Goal: Task Accomplishment & Management: Manage account settings

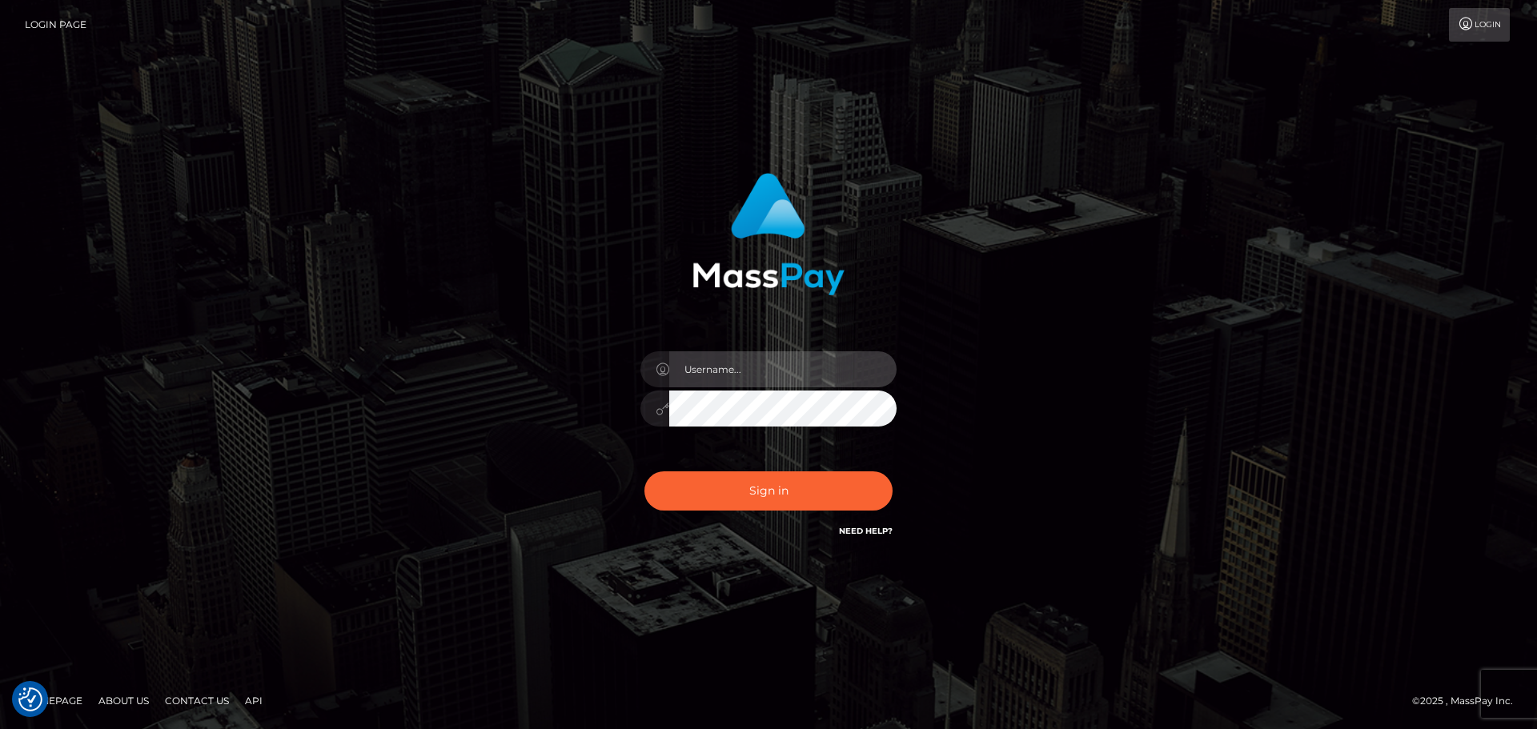
type input "hello.feetfinder"
click at [796, 467] on div "Sign in Need Help?" at bounding box center [768, 497] width 280 height 71
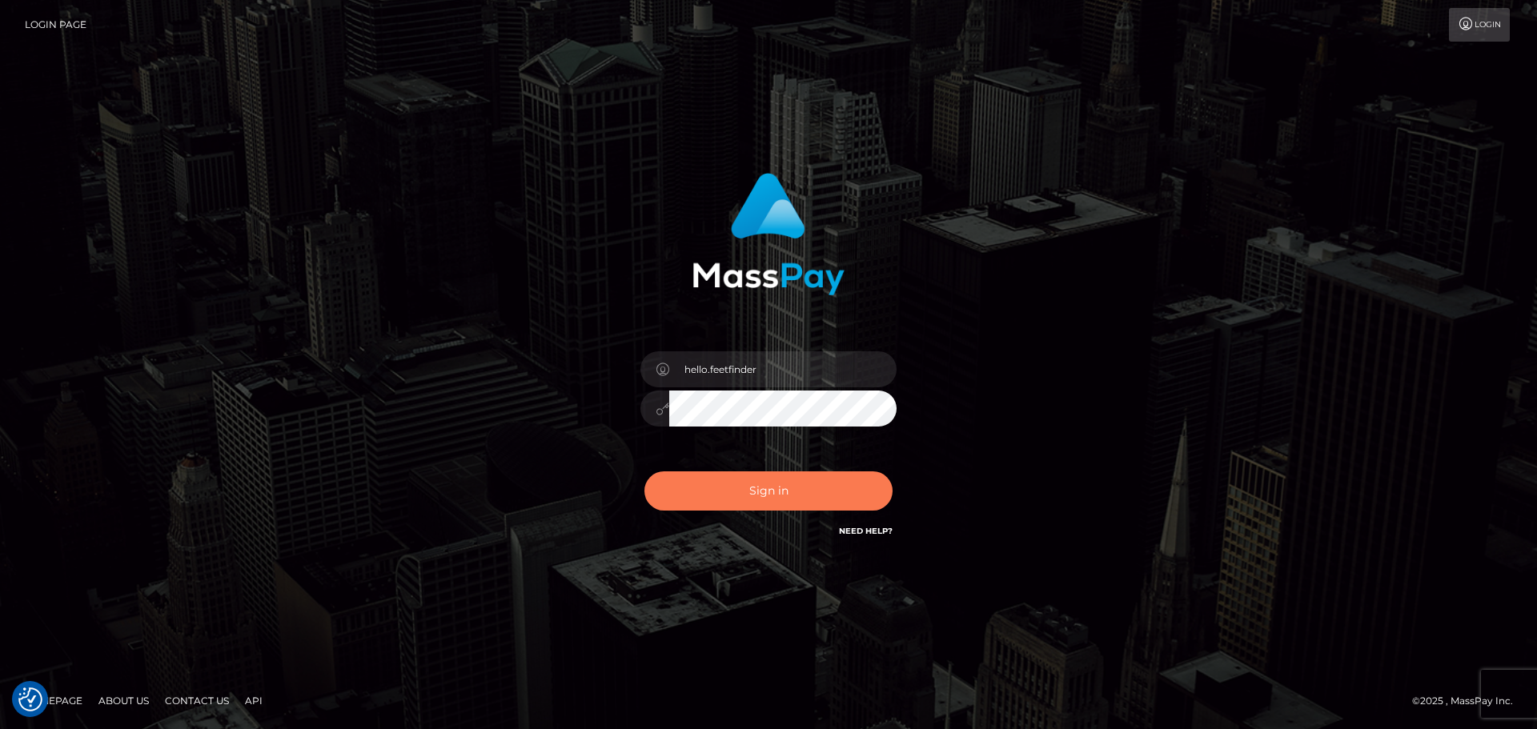
drag, startPoint x: 798, startPoint y: 493, endPoint x: 812, endPoint y: 487, distance: 15.8
click at [800, 491] on button "Sign in" at bounding box center [768, 490] width 248 height 39
type input "hello.feetfinder"
click at [779, 497] on button "Sign in" at bounding box center [768, 490] width 248 height 39
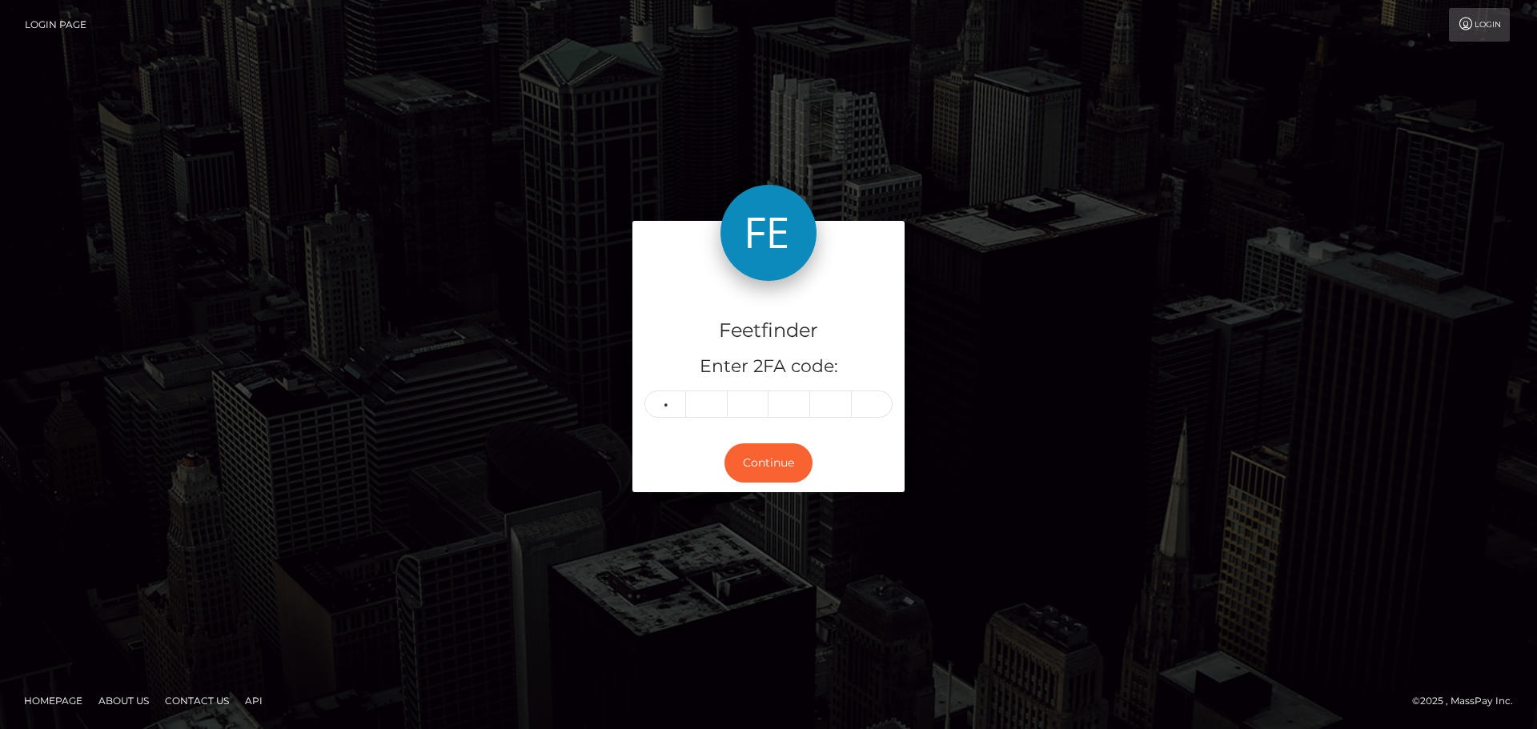
type input "8"
type input "1"
type input "9"
type input "8"
type input "6"
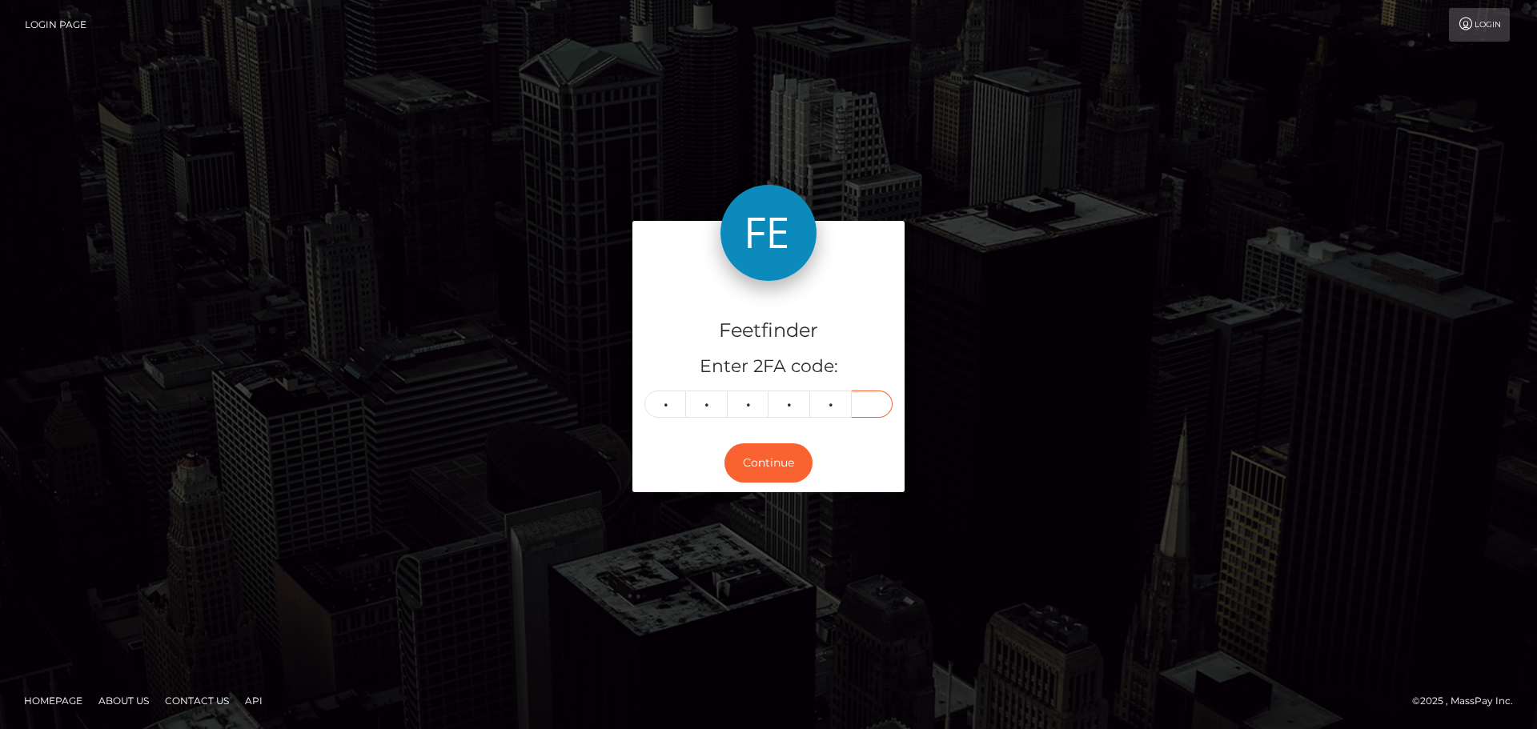
type input "1"
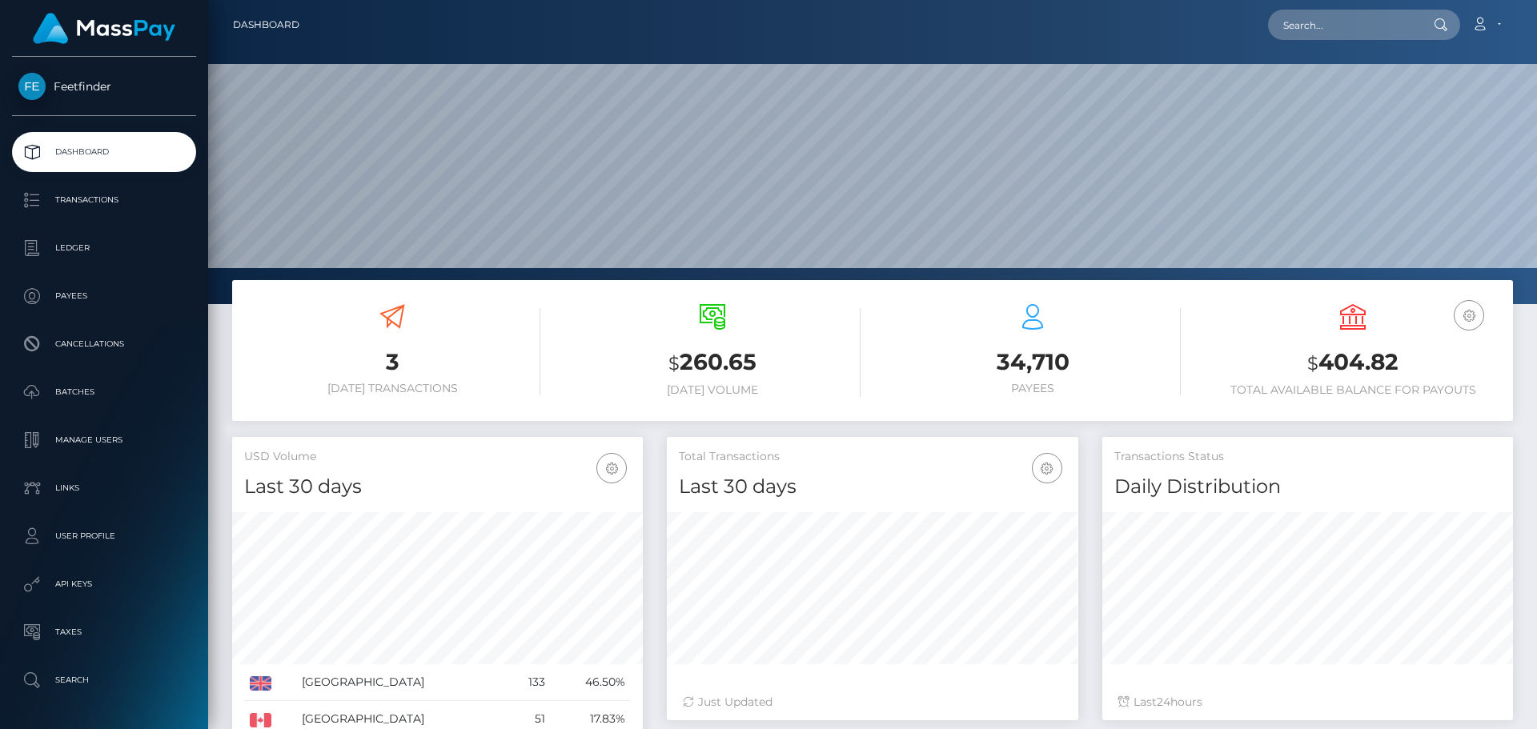
scroll to position [284, 411]
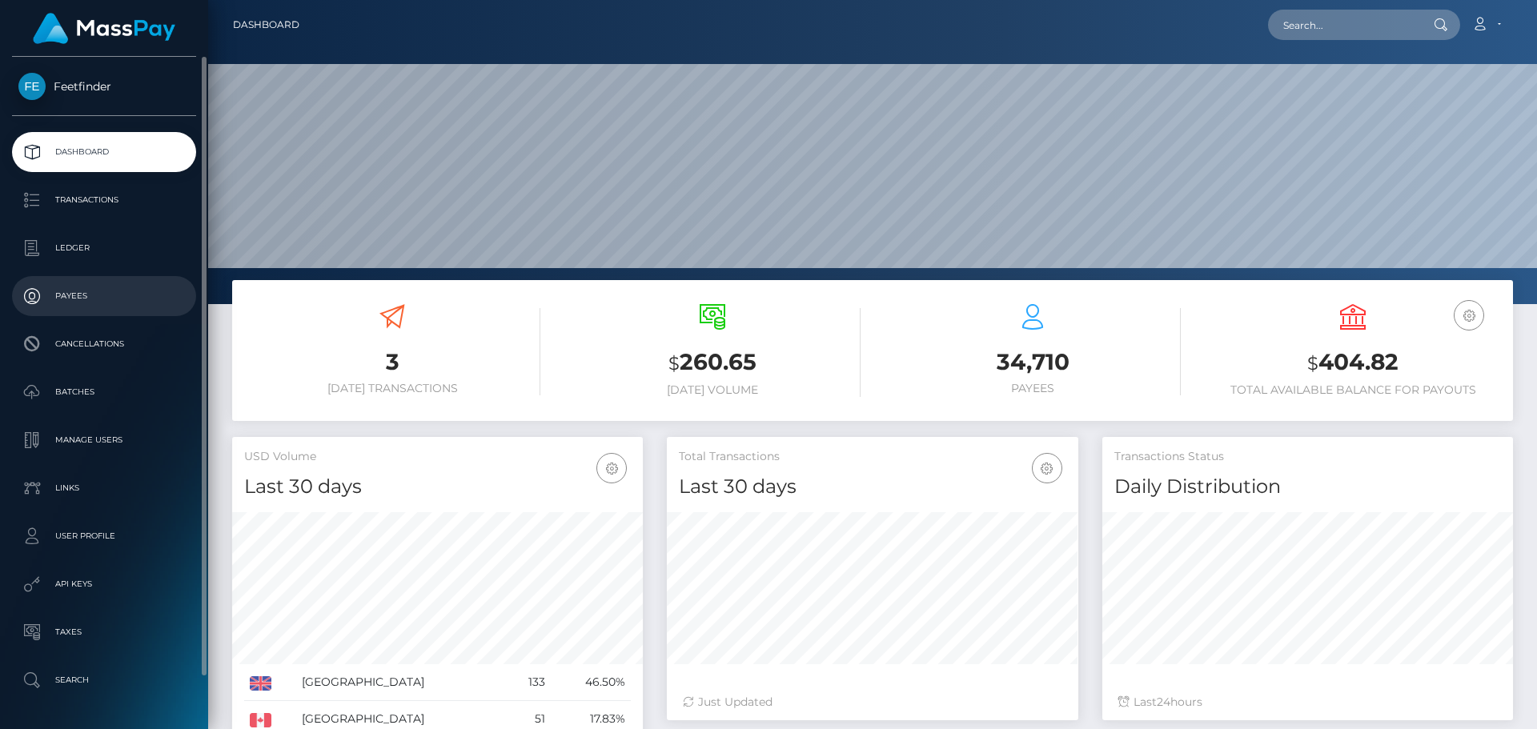
click at [73, 294] on p "Payees" at bounding box center [103, 296] width 171 height 24
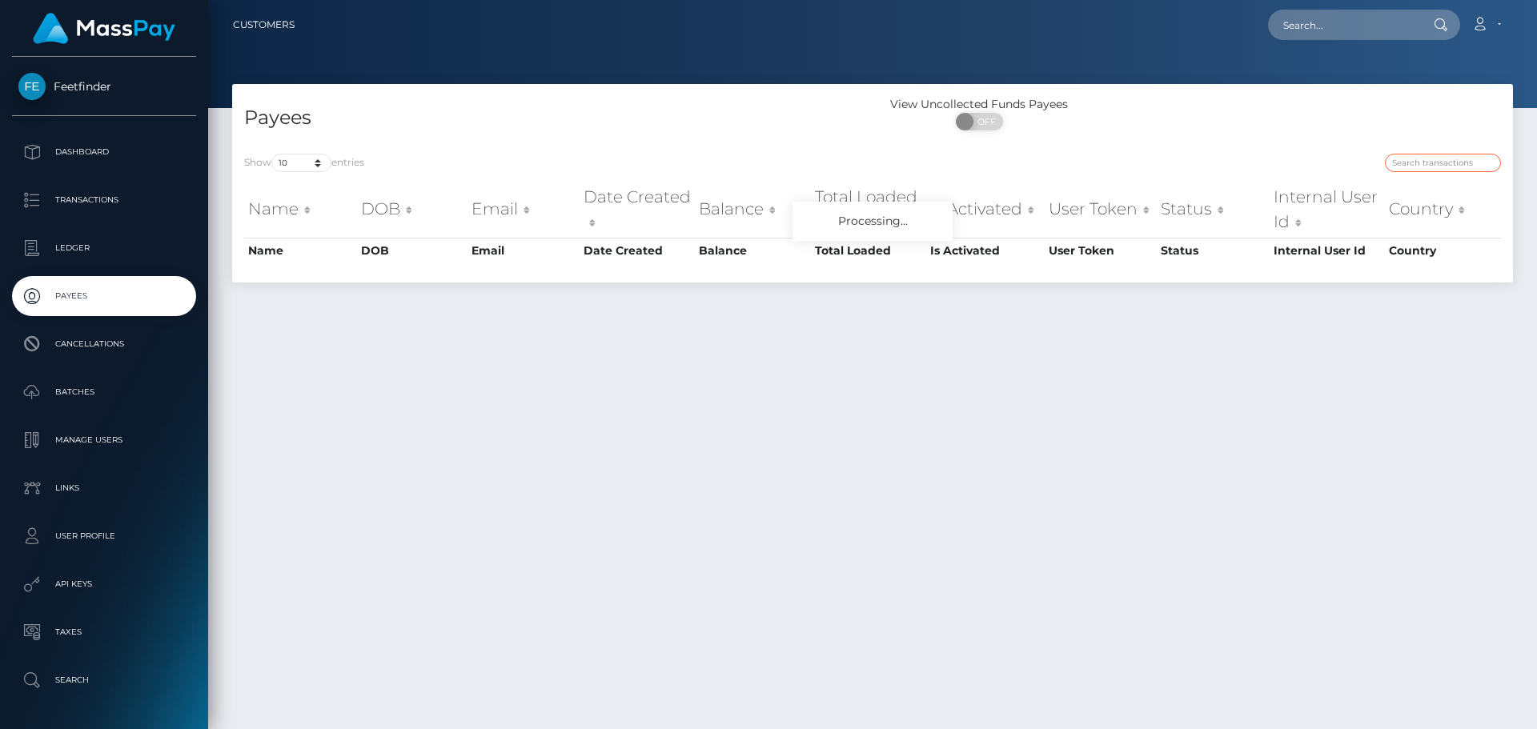
click at [1414, 158] on input "search" at bounding box center [1443, 163] width 116 height 18
paste input "fbdf15f7-8d8f-11f0-bd85-0694aced620b"
type input "fbdf15f7-8d8f-11f0-bd85-0694aced620b"
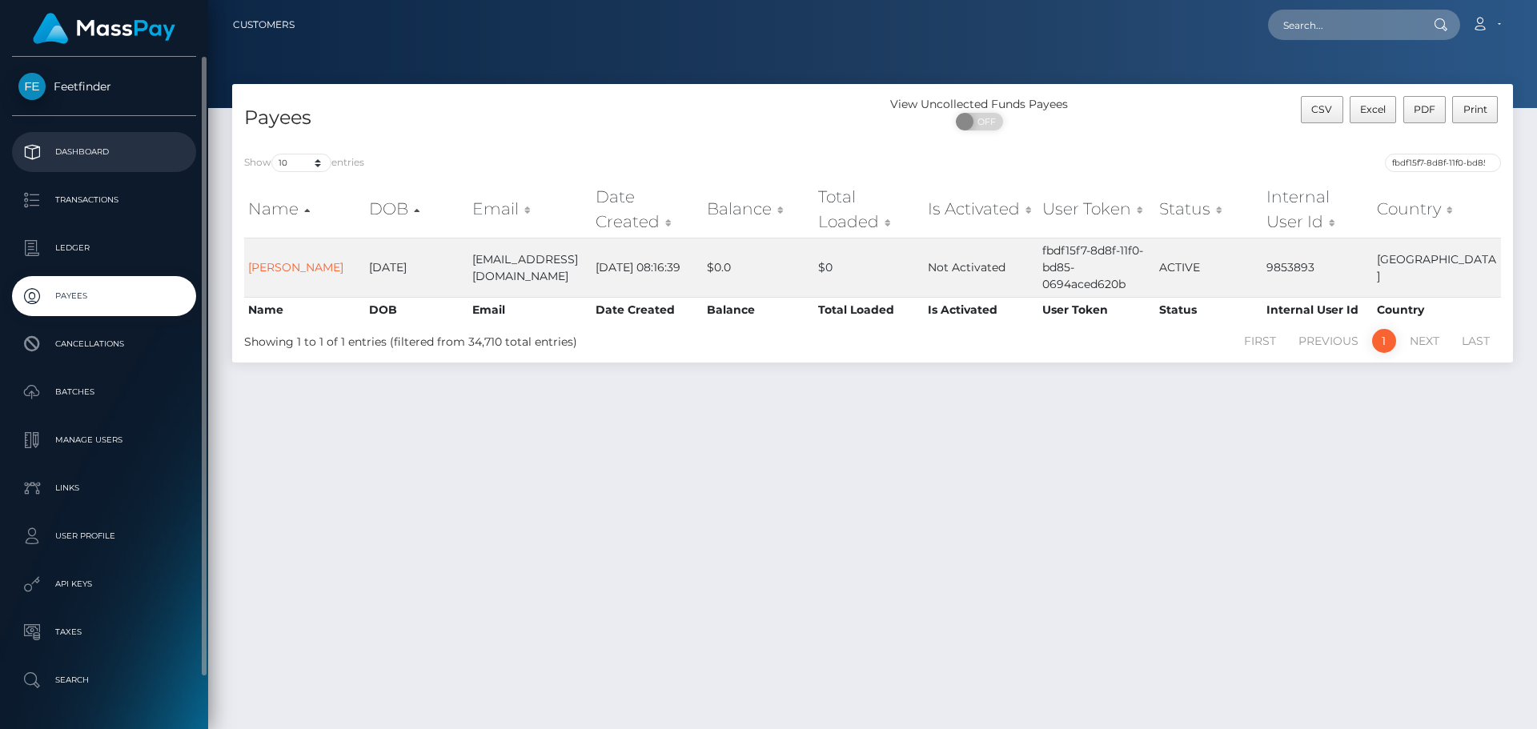
click at [154, 139] on link "Dashboard" at bounding box center [104, 152] width 184 height 40
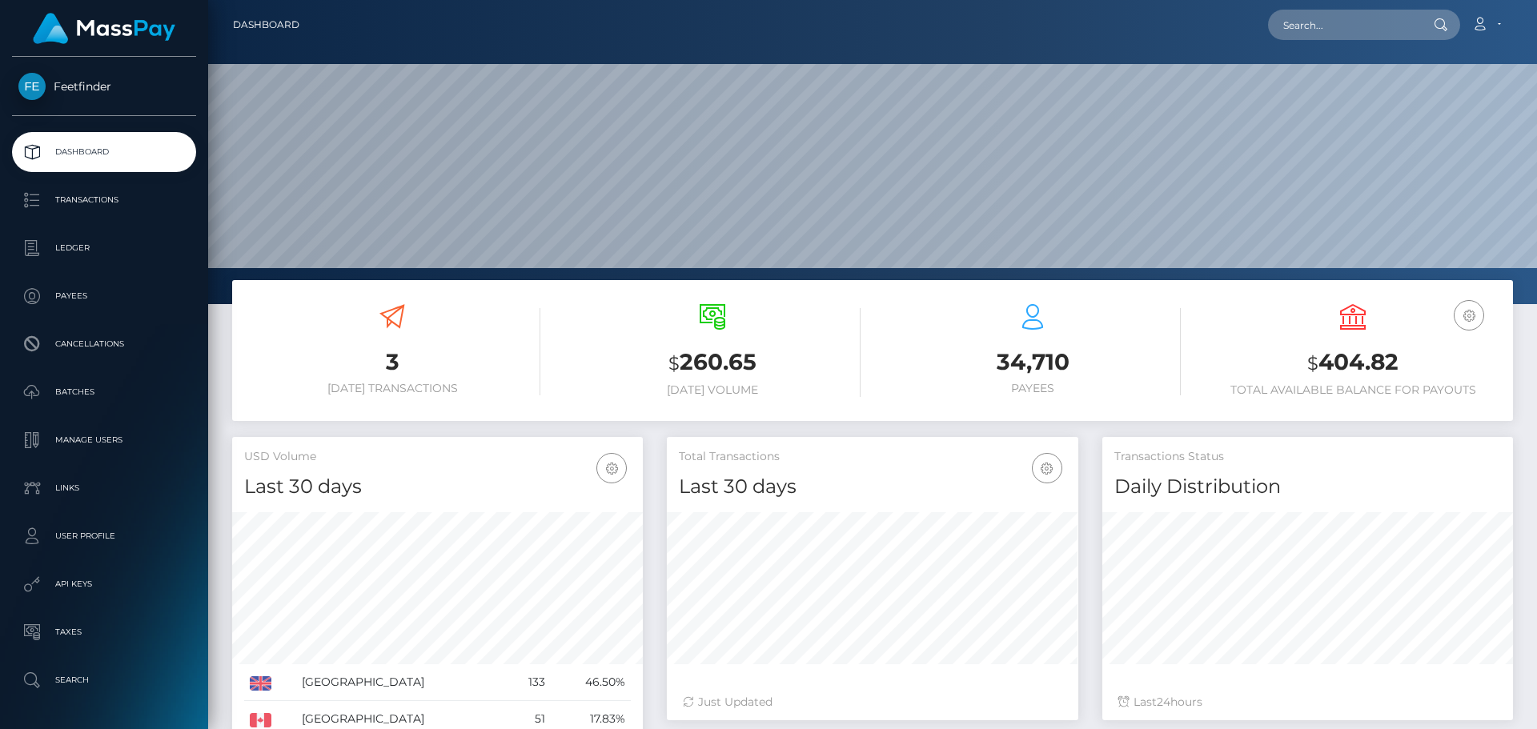
scroll to position [284, 411]
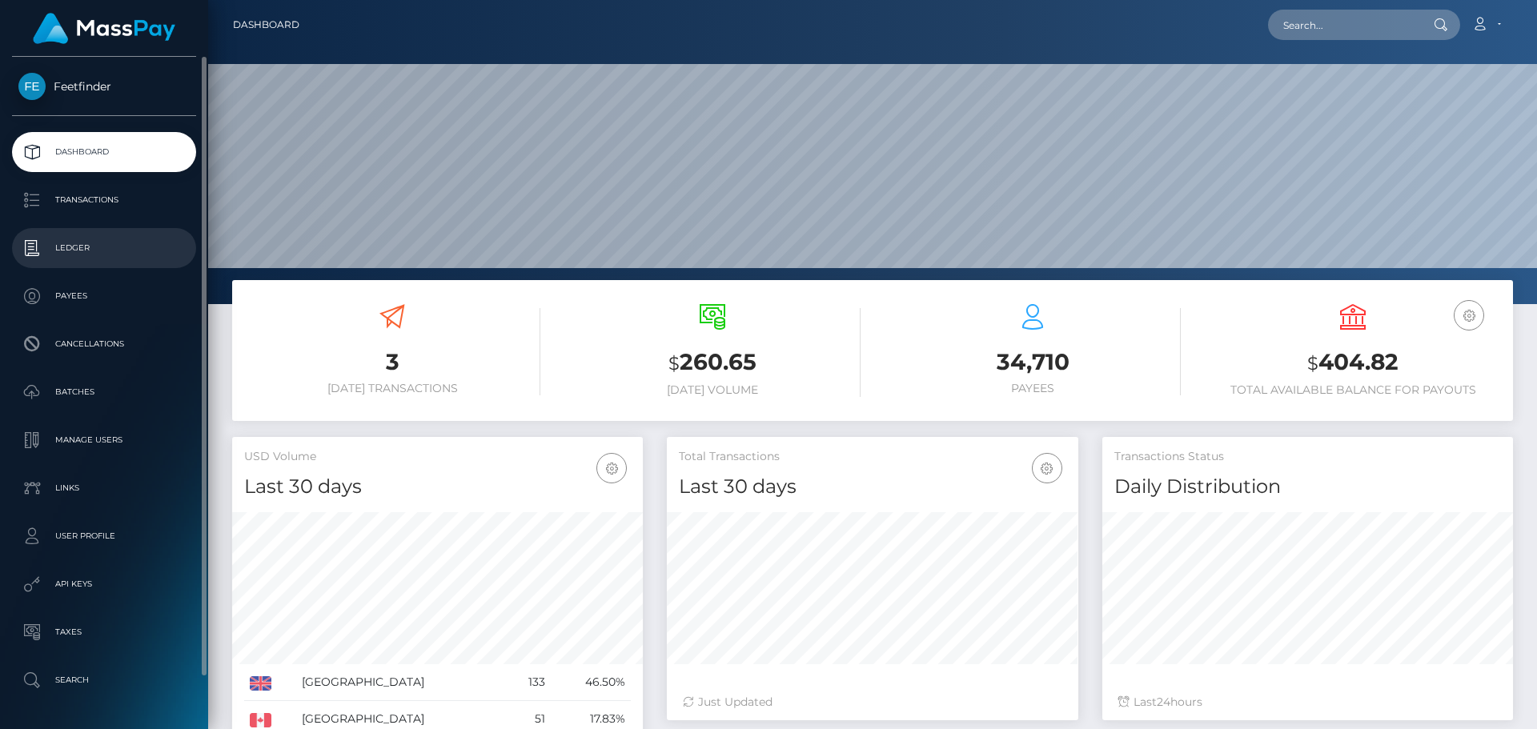
click at [79, 236] on p "Ledger" at bounding box center [103, 248] width 171 height 24
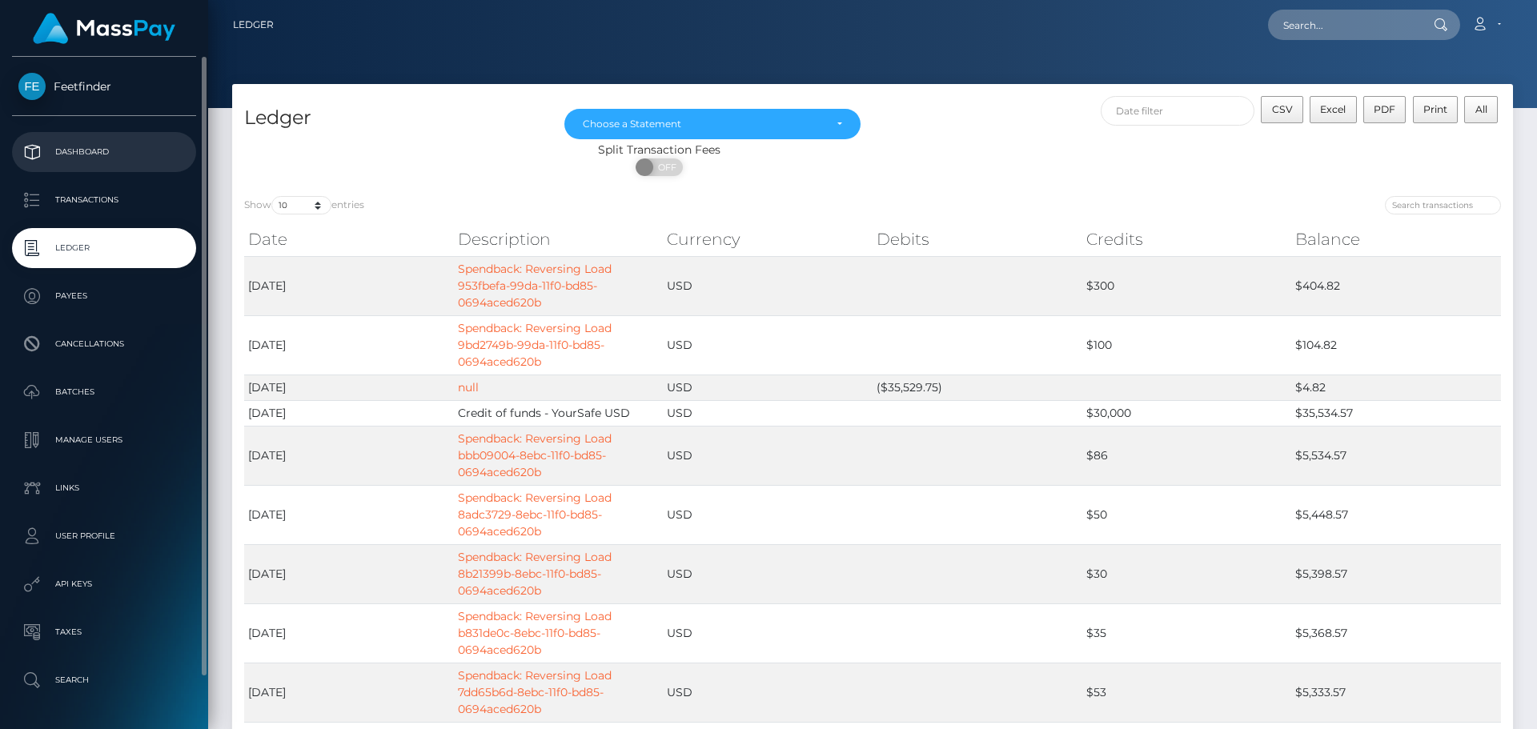
click at [74, 139] on link "Dashboard" at bounding box center [104, 152] width 184 height 40
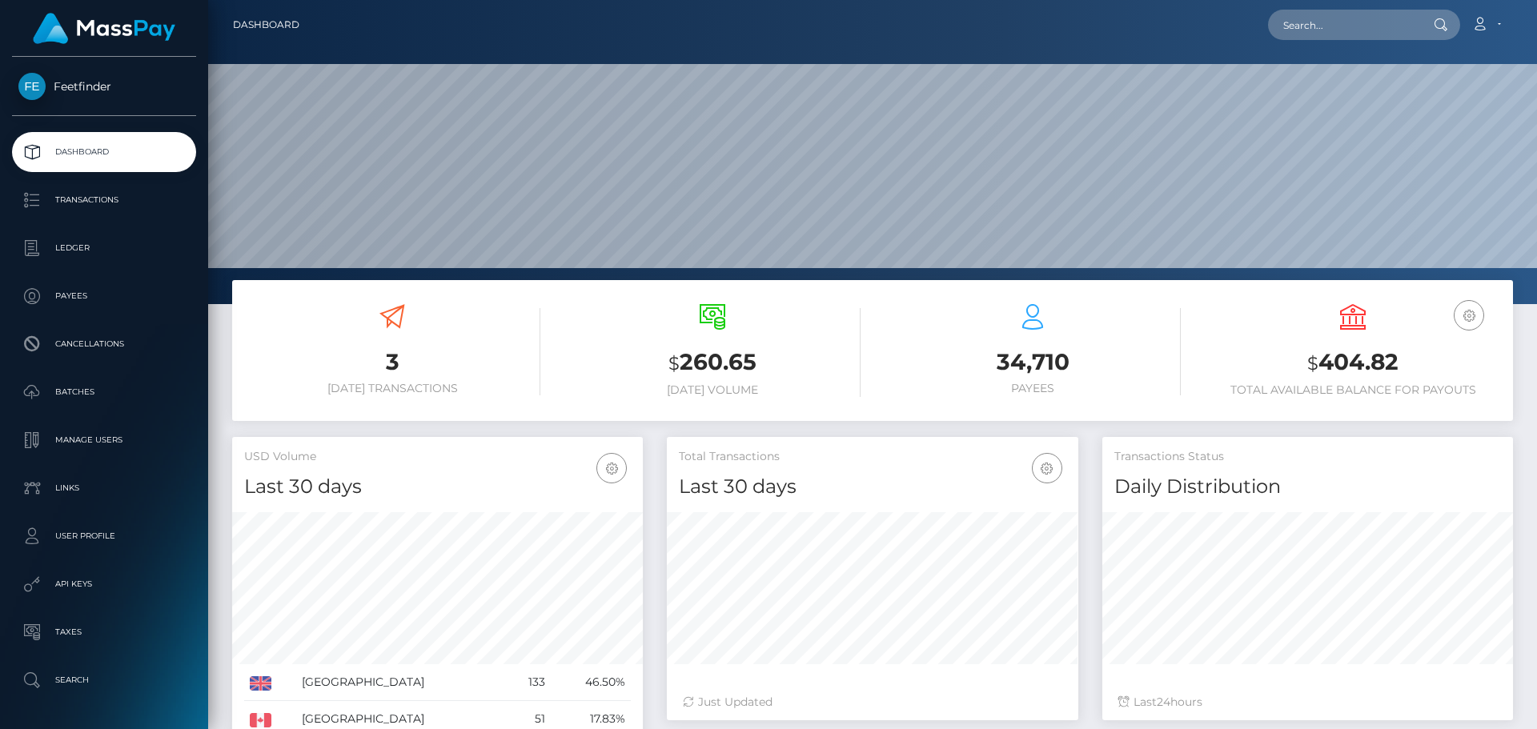
scroll to position [284, 411]
click at [743, 338] on div "$ 260.65 Today Volume" at bounding box center [712, 350] width 296 height 93
click at [742, 344] on div "$ 260.65 Today Volume" at bounding box center [712, 350] width 296 height 93
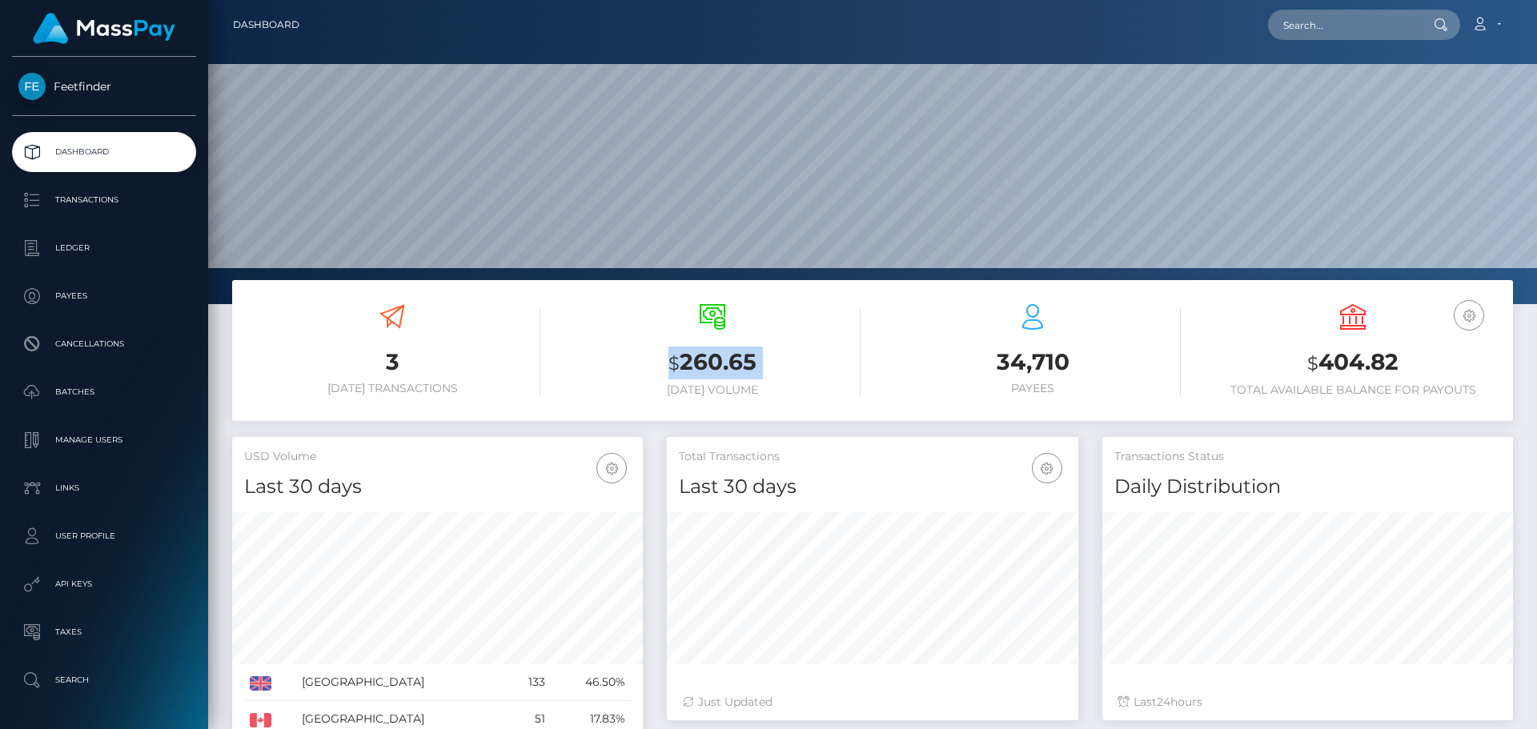
click at [736, 351] on div "$ 260.65 Today Volume" at bounding box center [712, 350] width 296 height 93
click at [736, 351] on h3 "$ 260.65" at bounding box center [712, 363] width 296 height 33
click at [720, 363] on h3 "$ 260.65" at bounding box center [712, 363] width 296 height 33
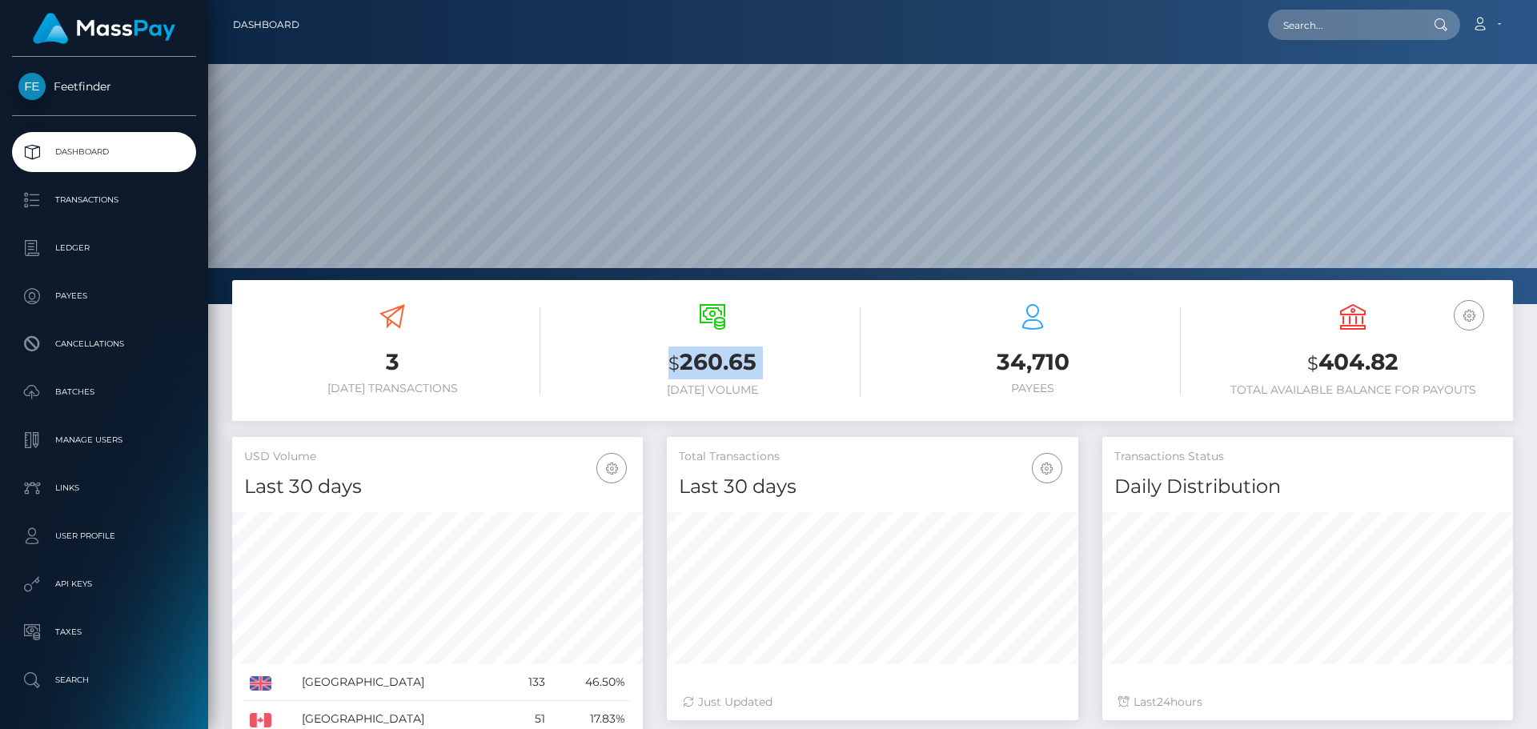
click at [720, 363] on h3 "$ 260.65" at bounding box center [712, 363] width 296 height 33
click at [712, 362] on h3 "$ 260.65" at bounding box center [712, 363] width 296 height 33
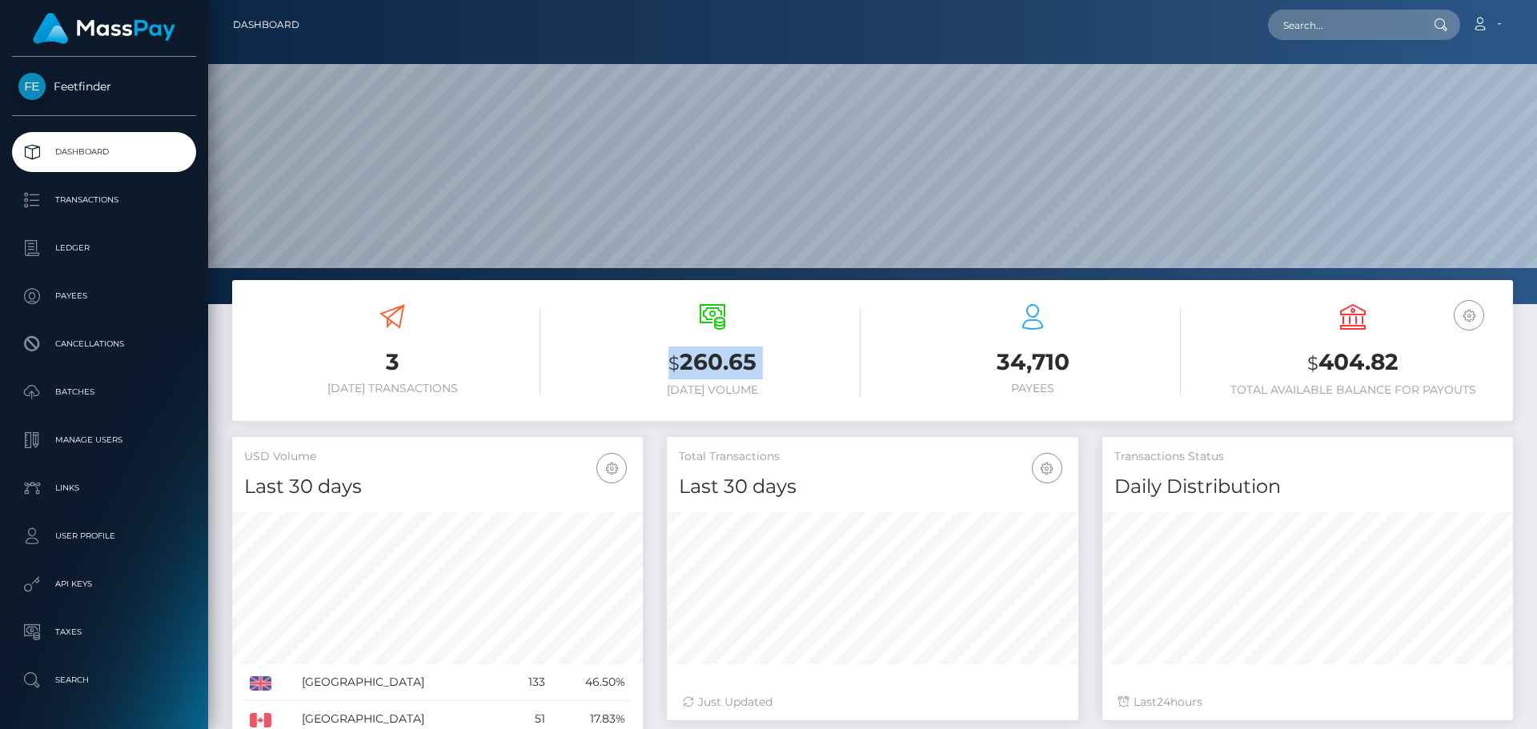
click at [712, 362] on h3 "$ 260.65" at bounding box center [712, 363] width 296 height 33
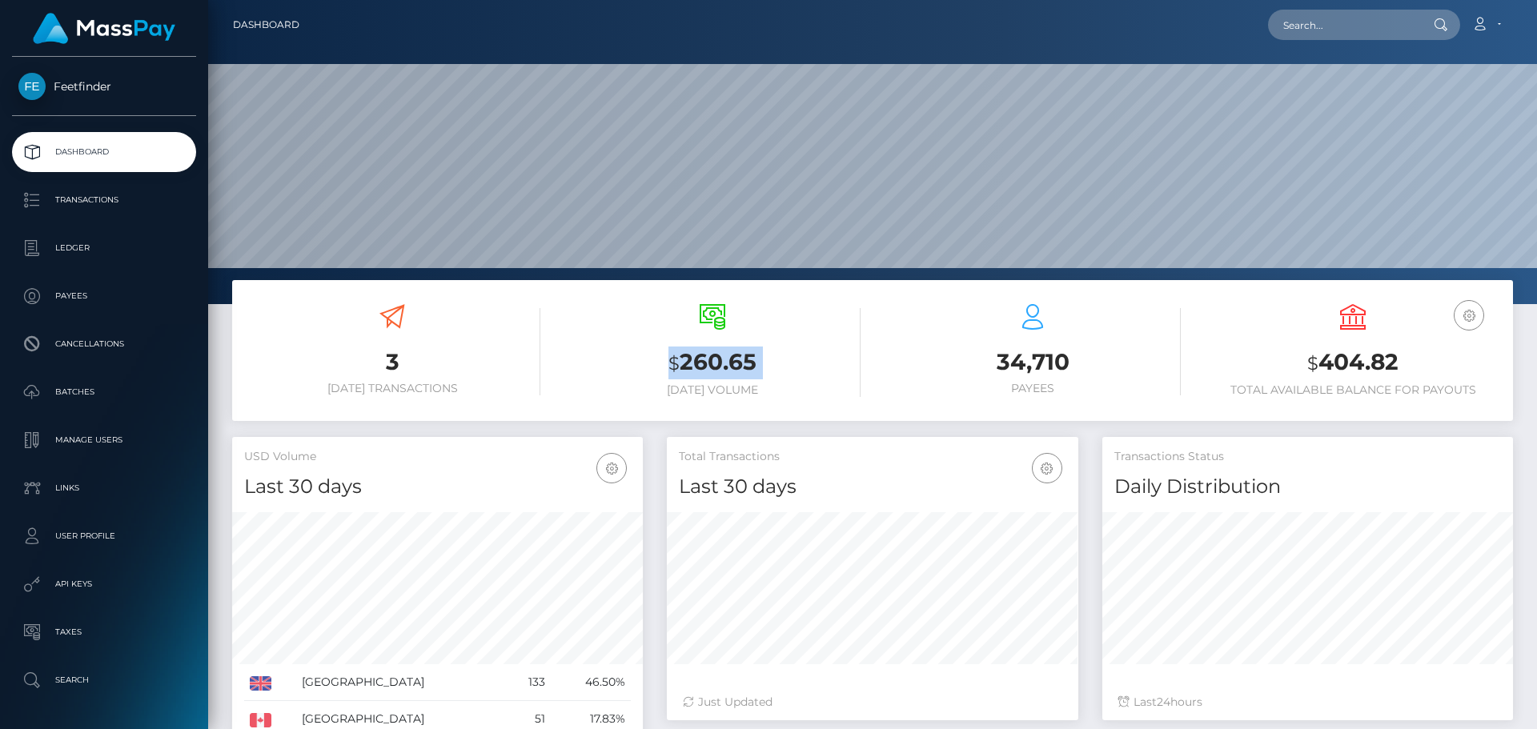
click at [712, 362] on h3 "$ 260.65" at bounding box center [712, 363] width 296 height 33
click at [688, 307] on div "$ 260.65 Today Volume" at bounding box center [712, 350] width 296 height 93
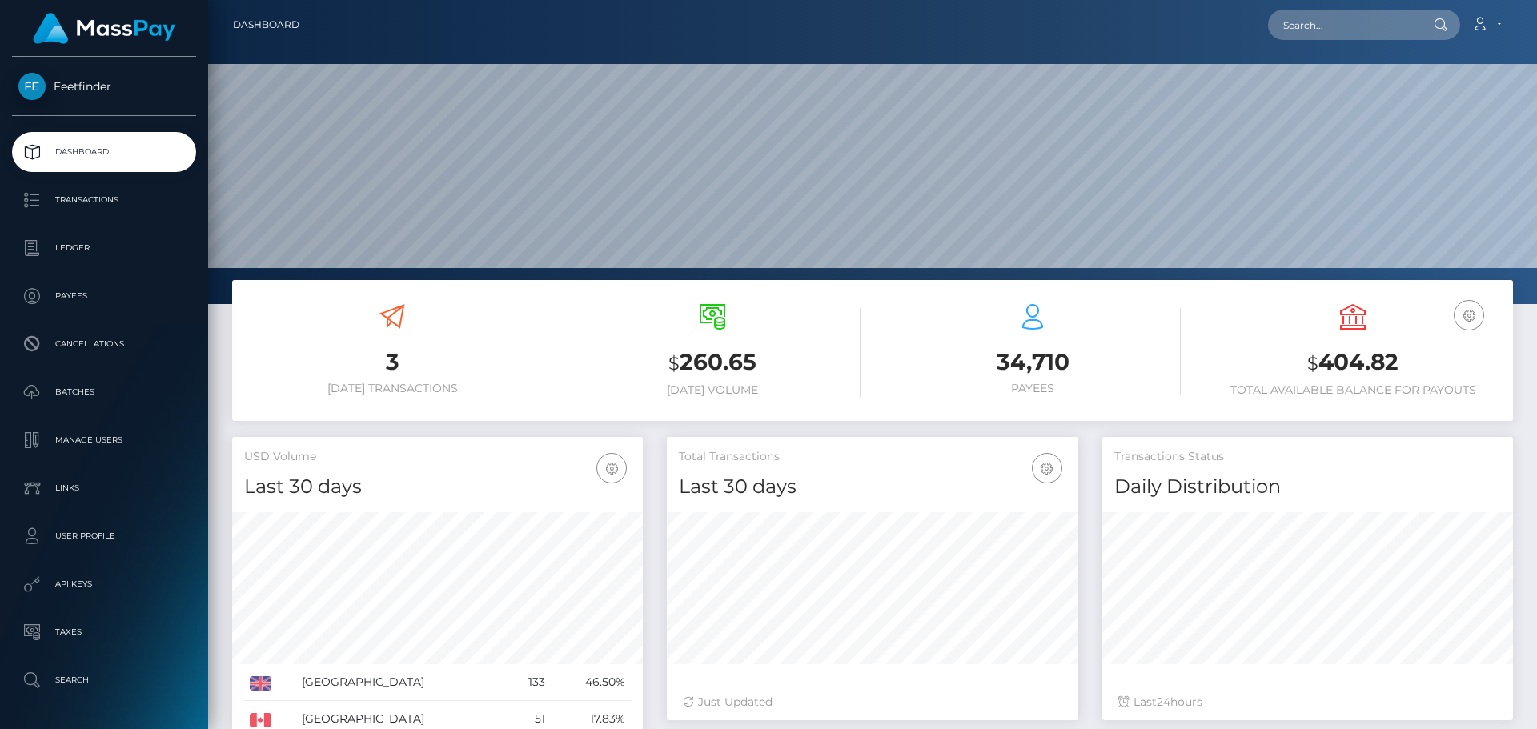
click at [688, 307] on div "$ 260.65 Today Volume" at bounding box center [712, 350] width 296 height 93
click at [683, 271] on div at bounding box center [872, 152] width 1329 height 304
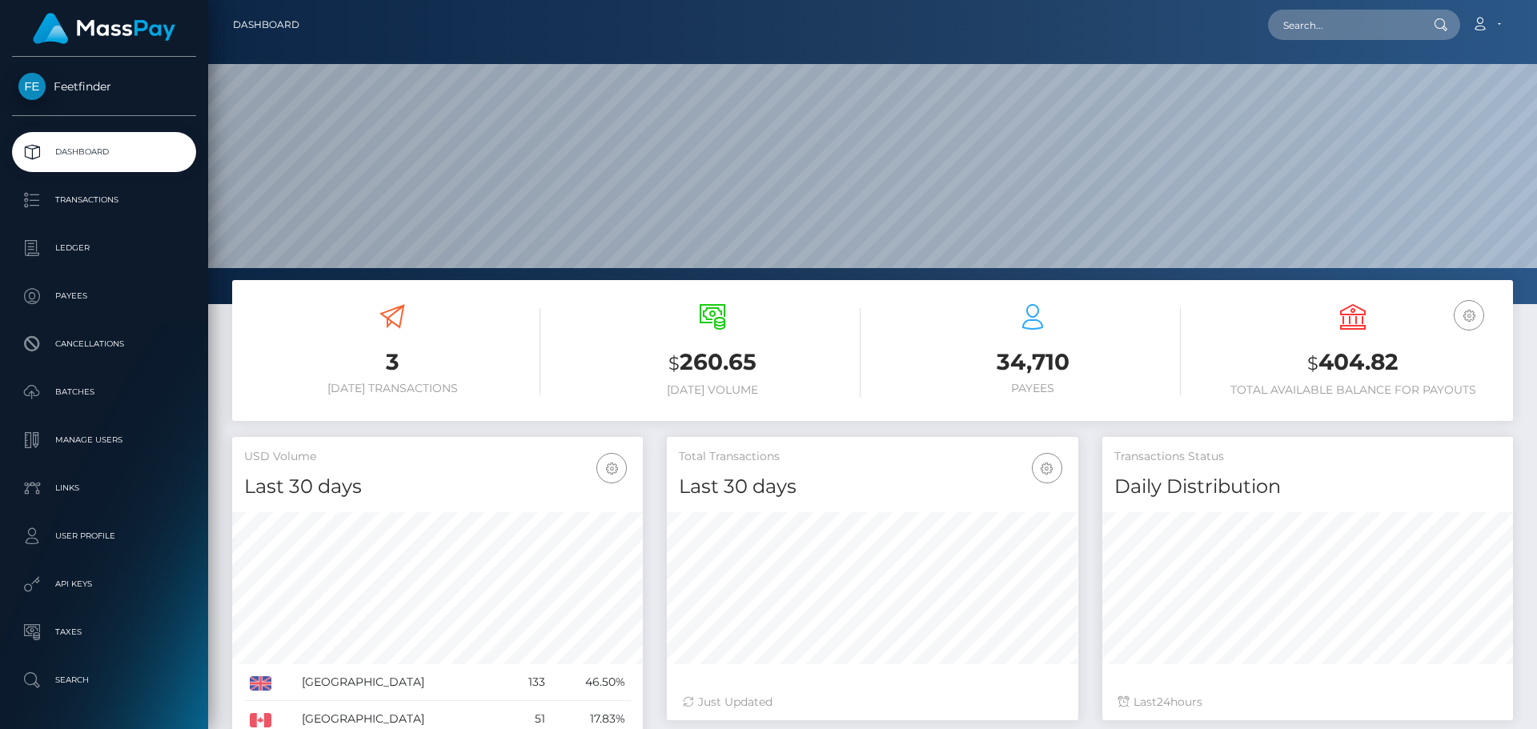
click at [683, 271] on div at bounding box center [872, 152] width 1329 height 304
click at [702, 368] on h3 "$ 260.65" at bounding box center [712, 363] width 296 height 33
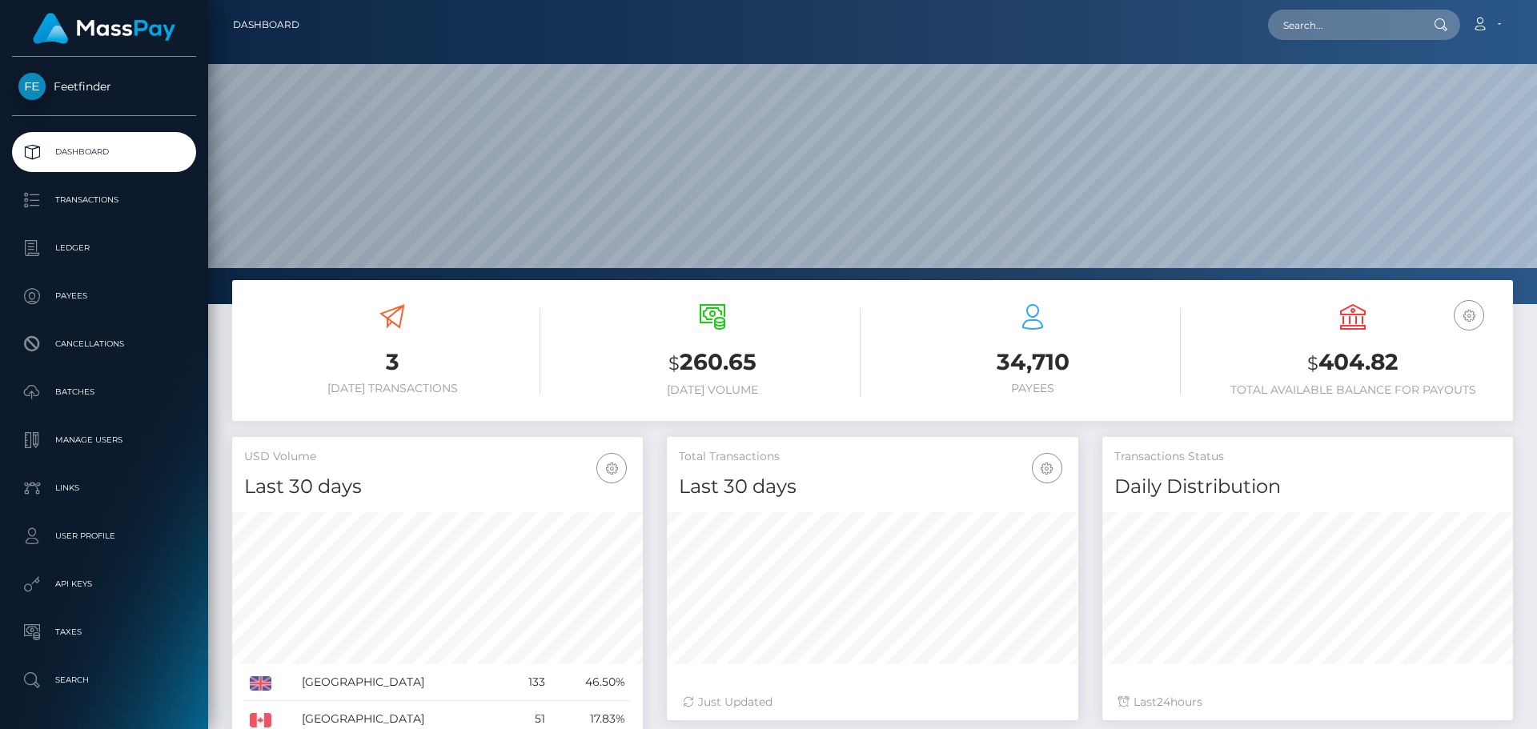
click at [702, 368] on h3 "$ 260.65" at bounding box center [712, 363] width 296 height 33
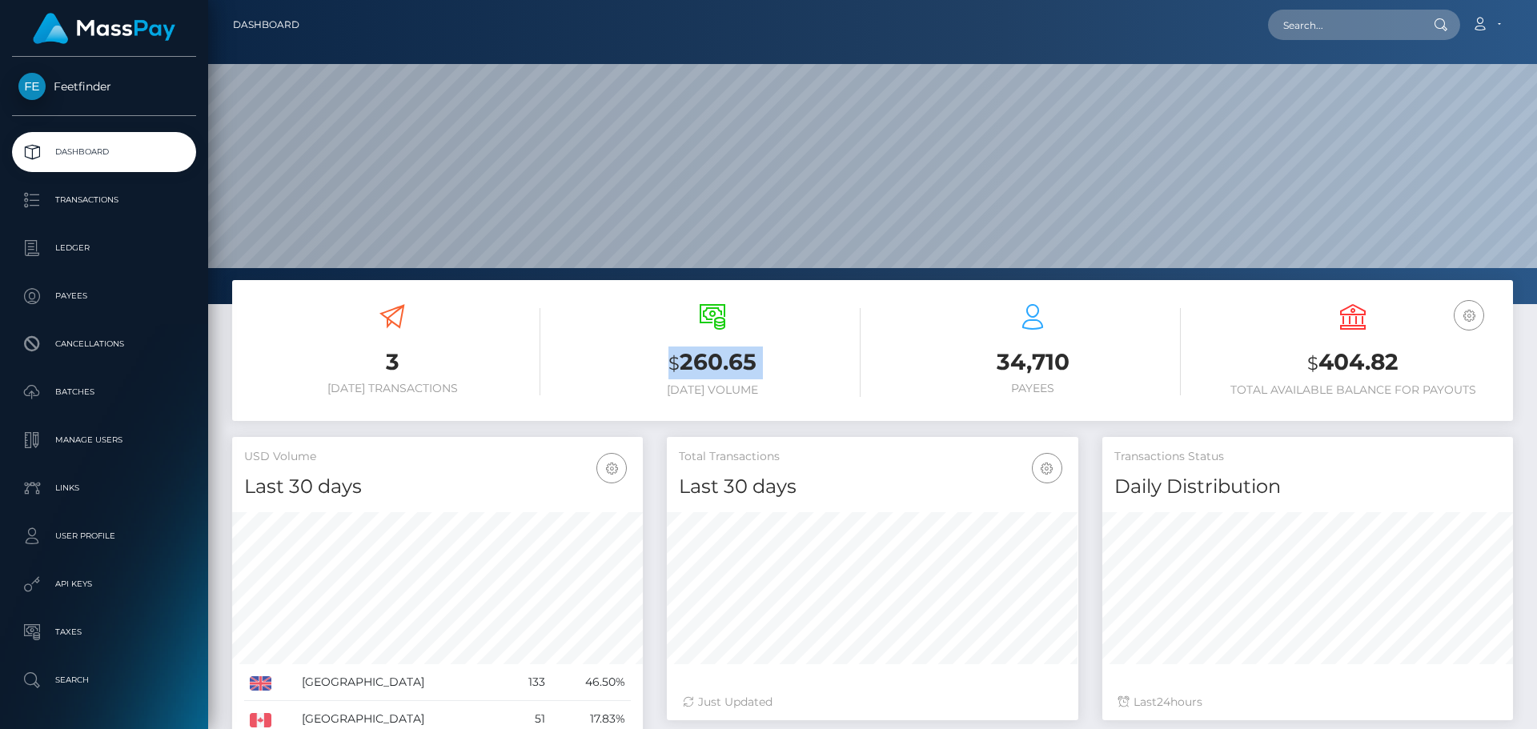
click at [702, 368] on h3 "$ 260.65" at bounding box center [712, 363] width 296 height 33
click at [707, 362] on h3 "$ 260.65" at bounding box center [712, 363] width 296 height 33
click at [708, 362] on h3 "$ 260.65" at bounding box center [712, 363] width 296 height 33
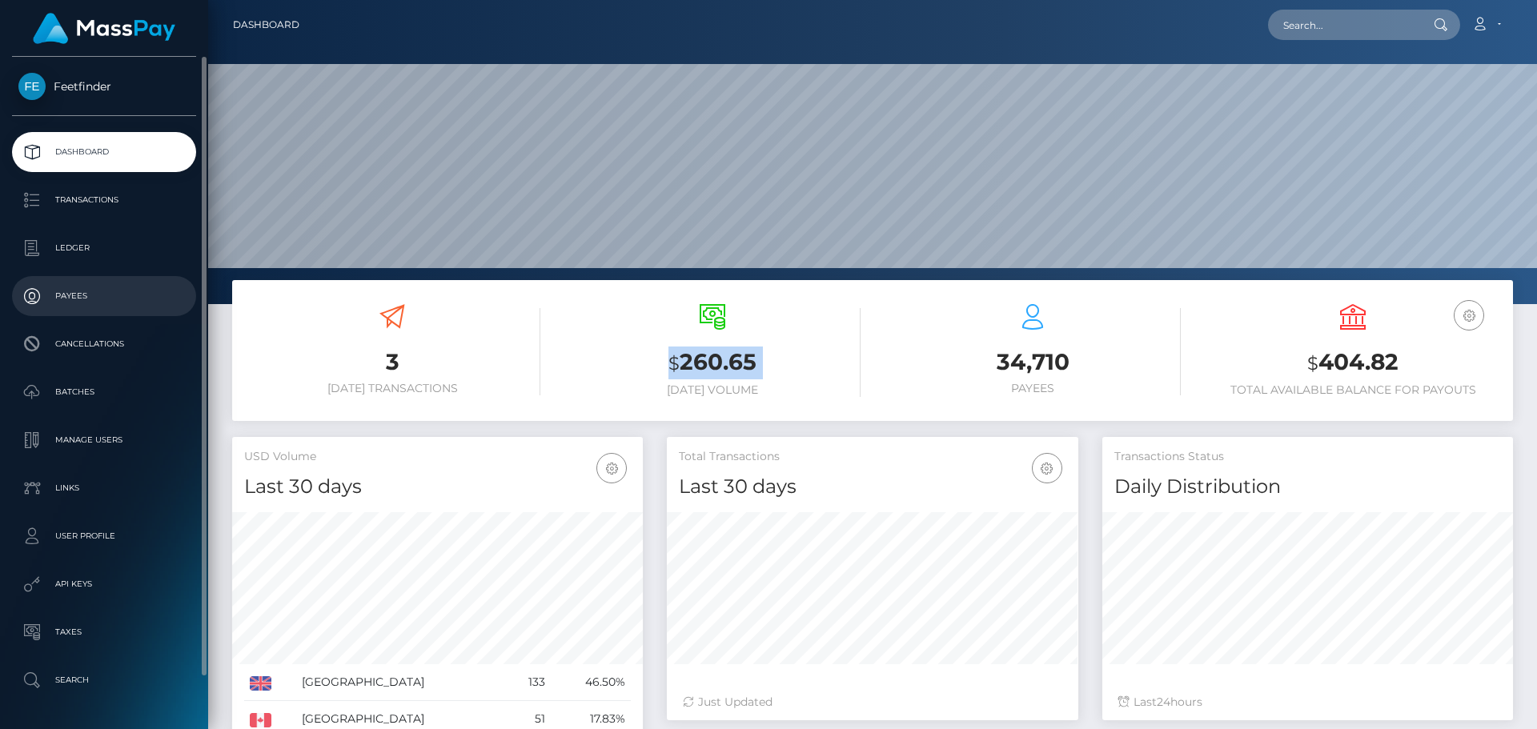
click at [69, 298] on p "Payees" at bounding box center [103, 296] width 171 height 24
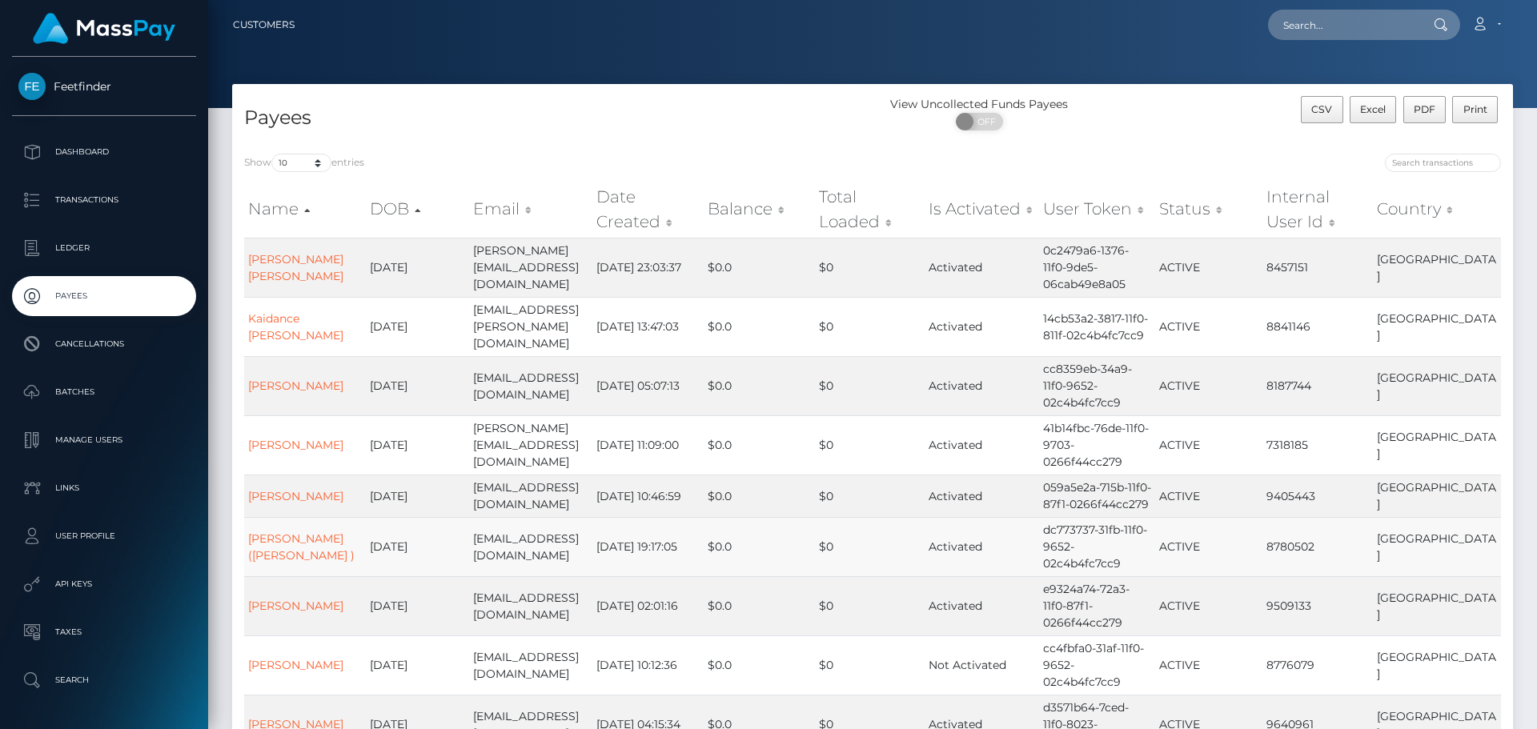
scroll to position [179, 0]
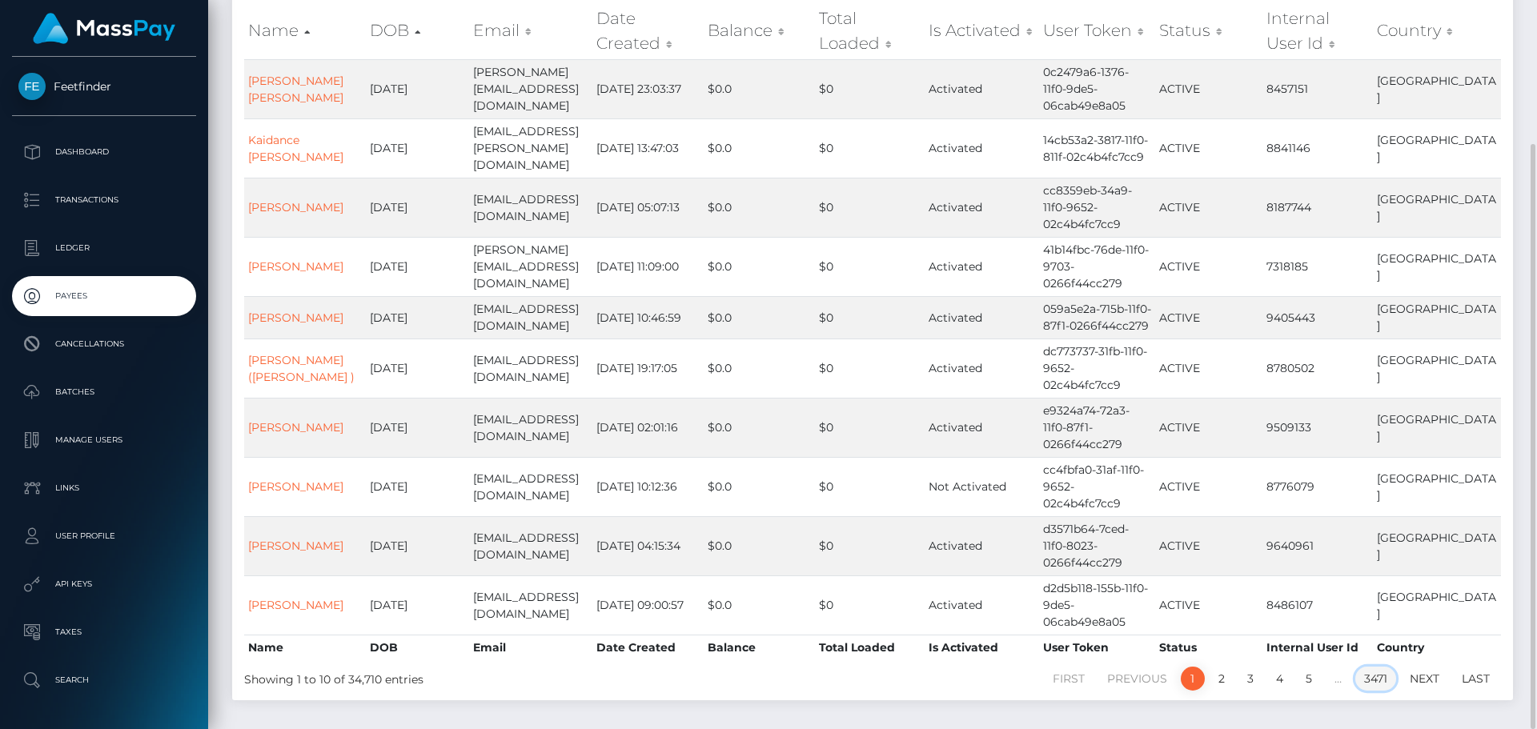
click at [1371, 667] on link "3471" at bounding box center [1375, 679] width 41 height 24
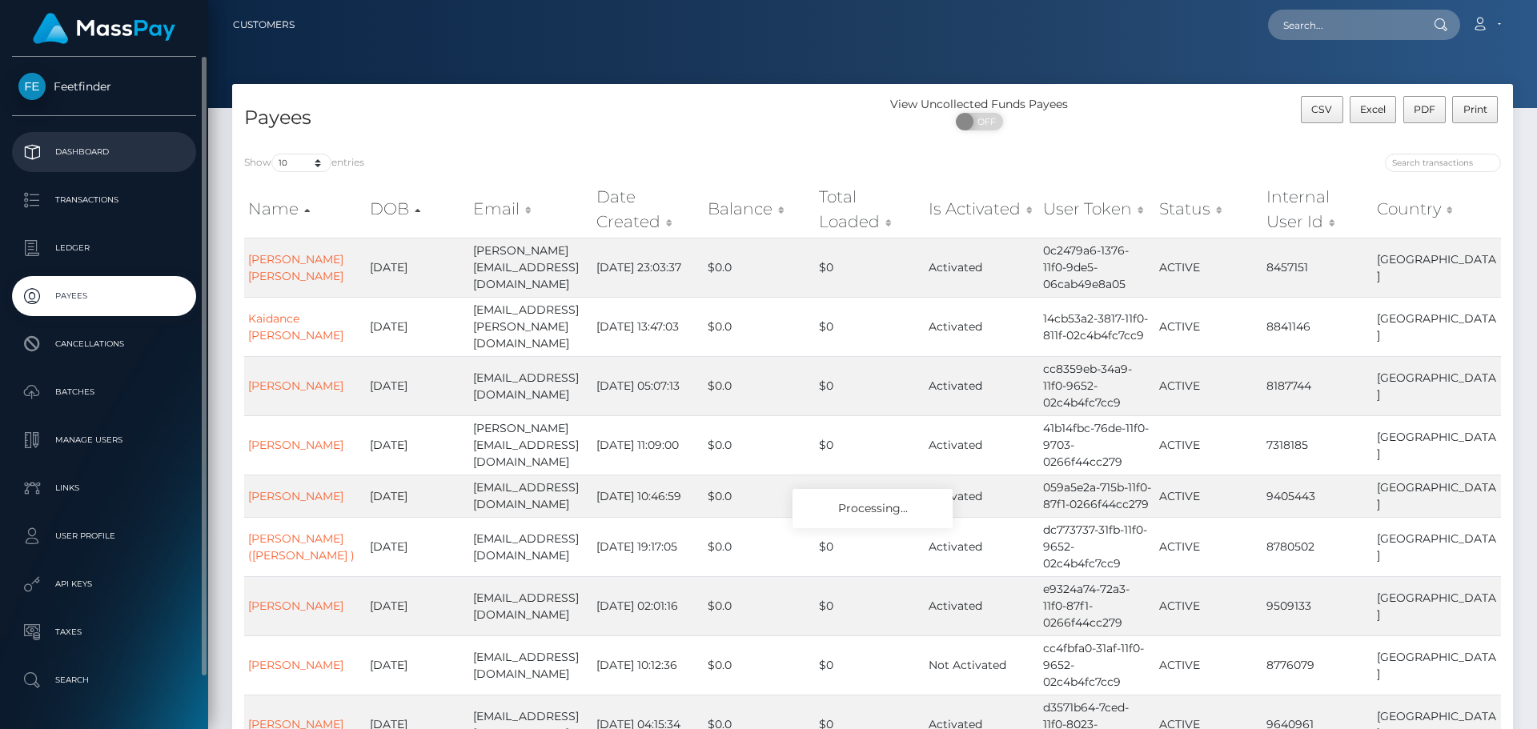
click at [84, 154] on p "Dashboard" at bounding box center [103, 152] width 171 height 24
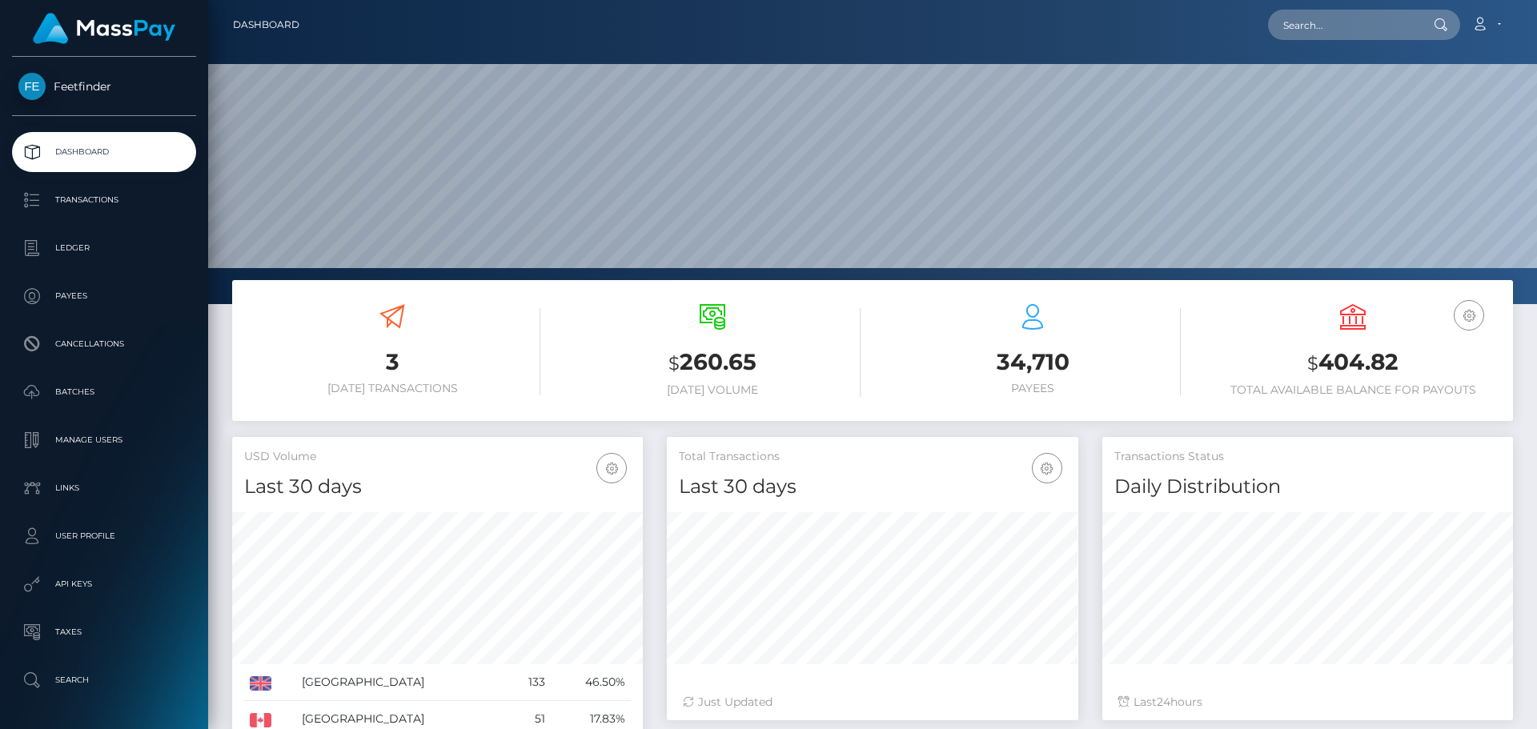
scroll to position [284, 411]
click at [720, 350] on h3 "$ 260.65" at bounding box center [712, 363] width 296 height 33
click at [720, 349] on h3 "$ 260.65" at bounding box center [712, 363] width 296 height 33
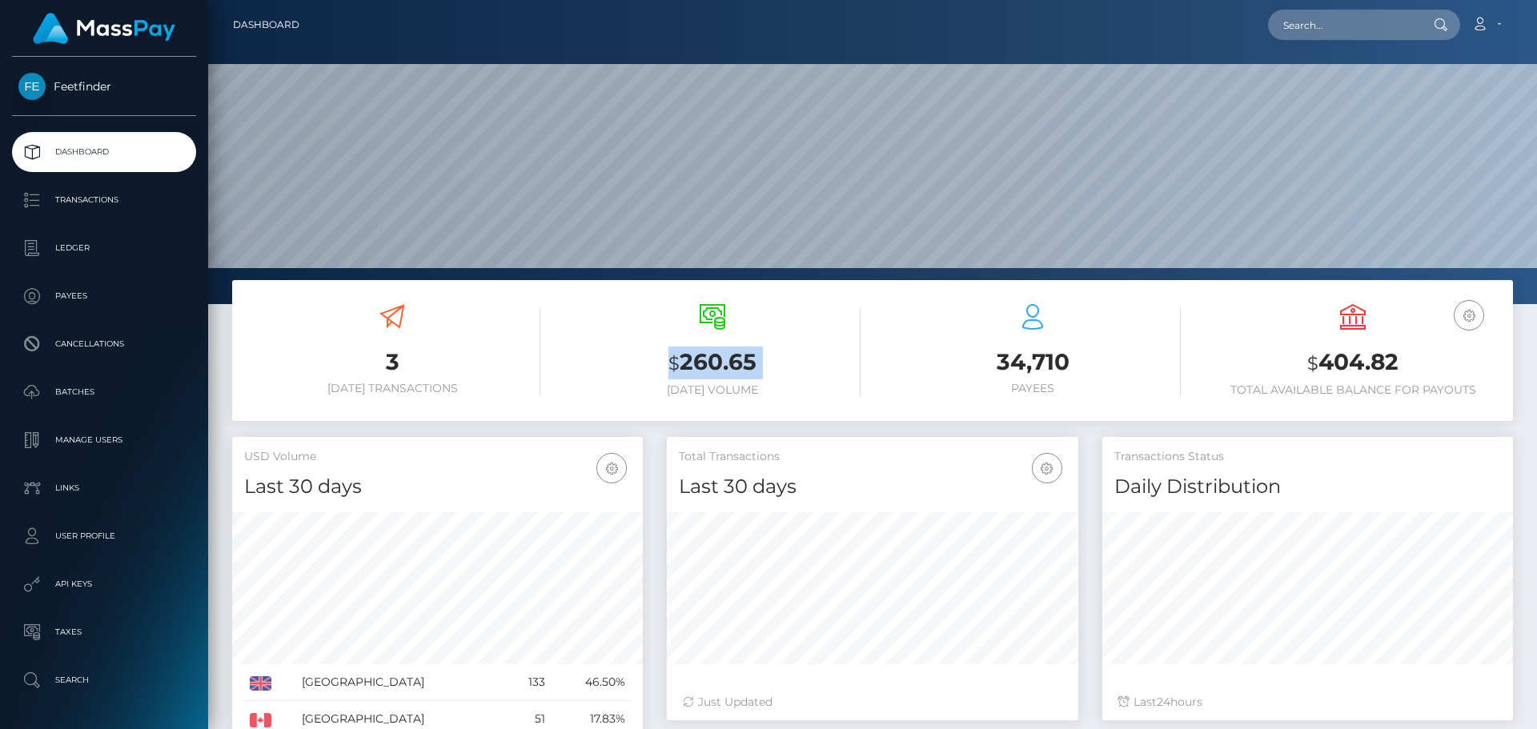
click at [720, 364] on h3 "$ 260.65" at bounding box center [712, 363] width 296 height 33
click at [722, 369] on h3 "$ 260.65" at bounding box center [712, 363] width 296 height 33
click at [728, 385] on h6 "[DATE] Volume" at bounding box center [712, 390] width 296 height 14
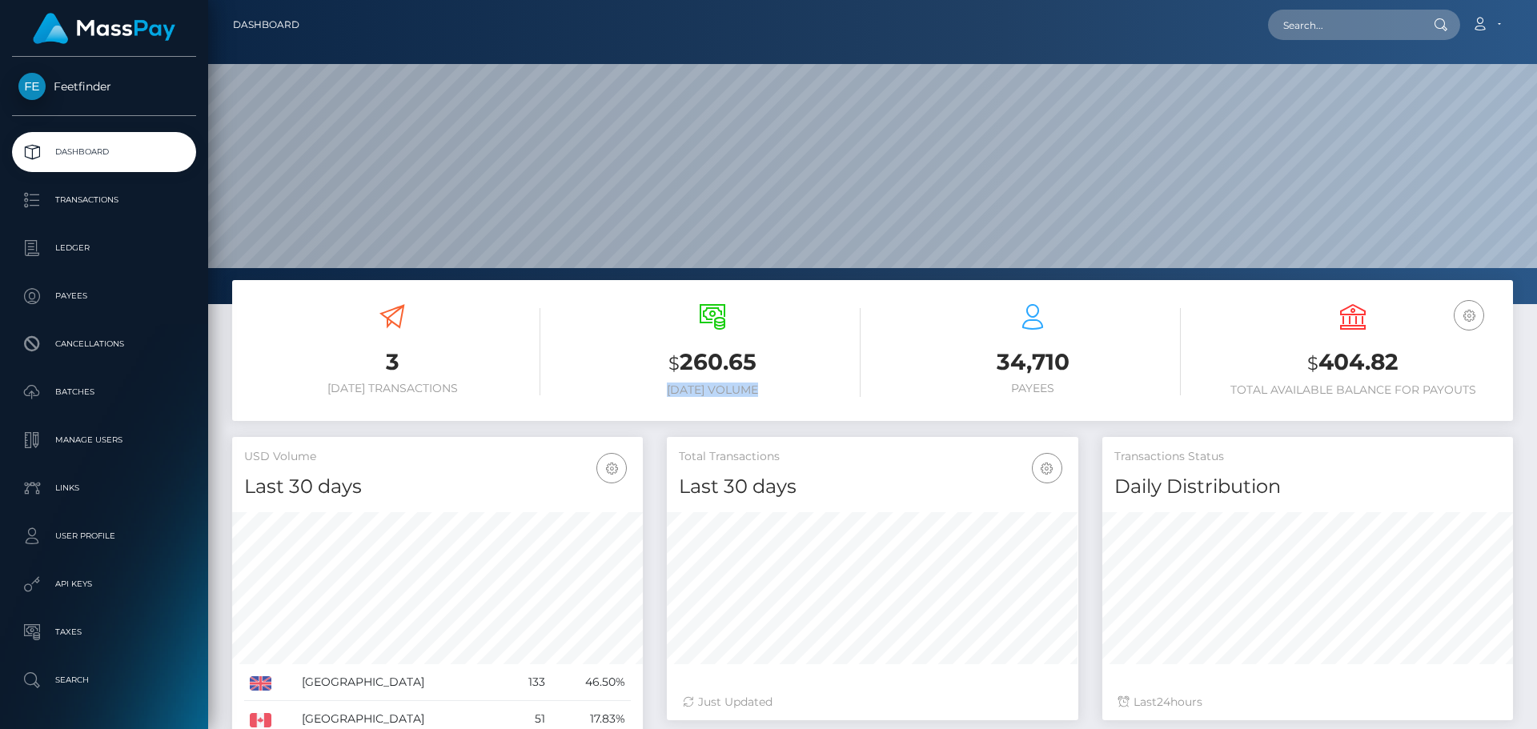
click at [728, 385] on h6 "[DATE] Volume" at bounding box center [712, 390] width 296 height 14
click at [725, 352] on h3 "$ 260.65" at bounding box center [712, 363] width 296 height 33
click at [724, 351] on h3 "$ 260.65" at bounding box center [712, 363] width 296 height 33
click at [720, 353] on h3 "$ 260.65" at bounding box center [712, 363] width 296 height 33
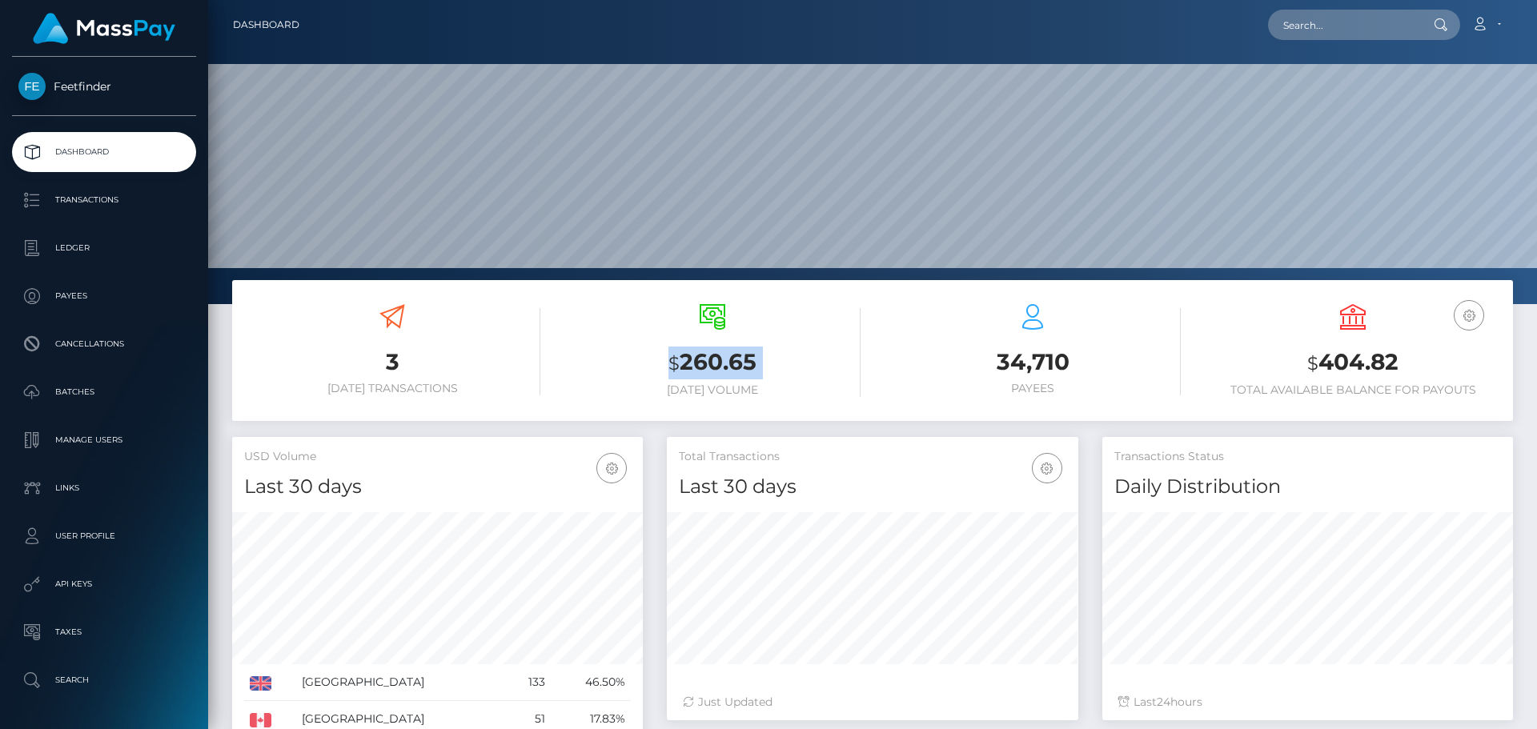
click at [715, 349] on h3 "$ 260.65" at bounding box center [712, 363] width 296 height 33
